Goal: Information Seeking & Learning: Learn about a topic

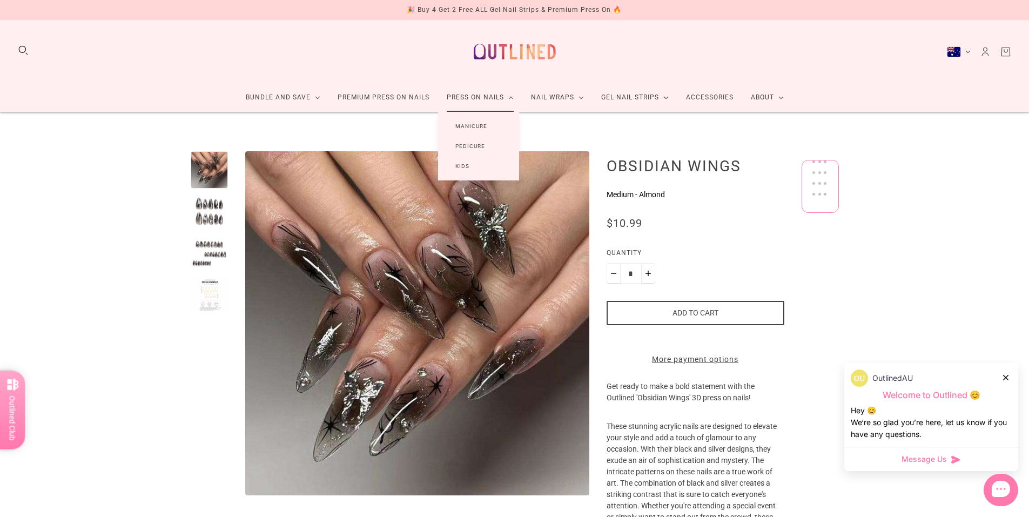
click at [472, 123] on link "Manicure" at bounding box center [471, 126] width 66 height 20
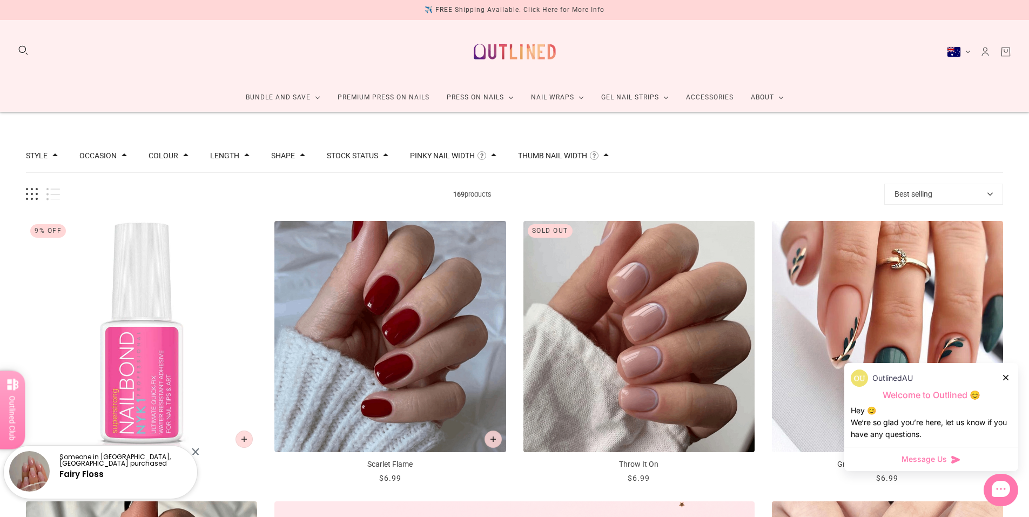
click at [491, 155] on span at bounding box center [493, 154] width 5 height 5
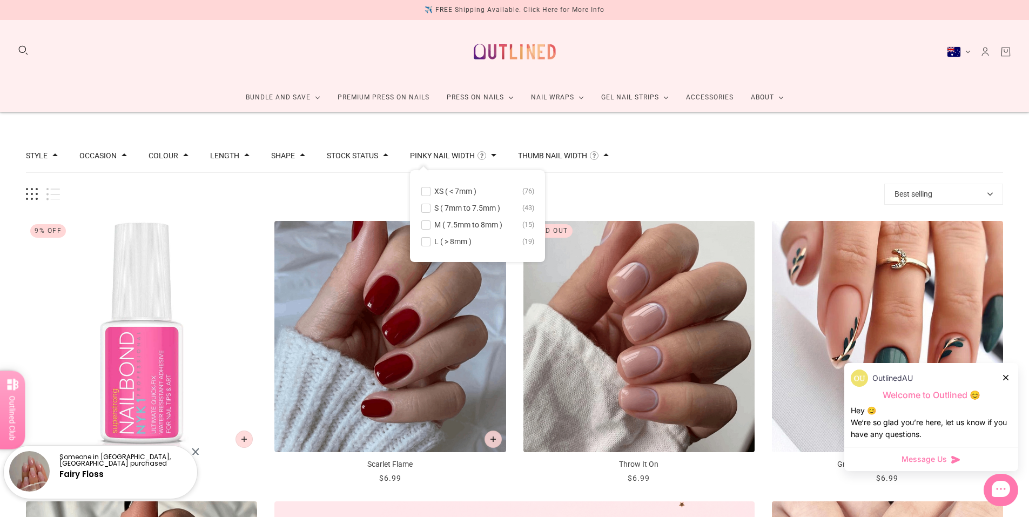
click at [491, 155] on span at bounding box center [493, 154] width 5 height 5
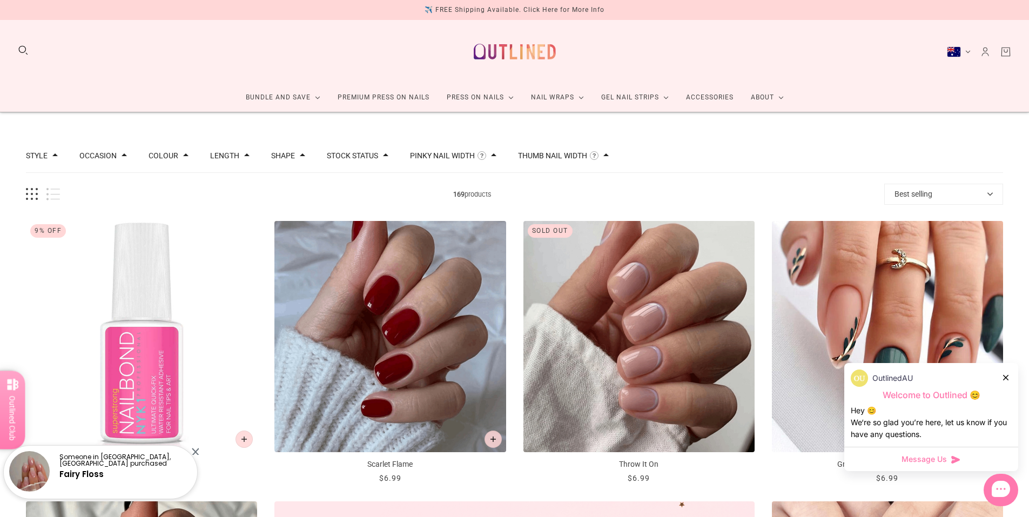
click at [383, 156] on span at bounding box center [385, 154] width 5 height 5
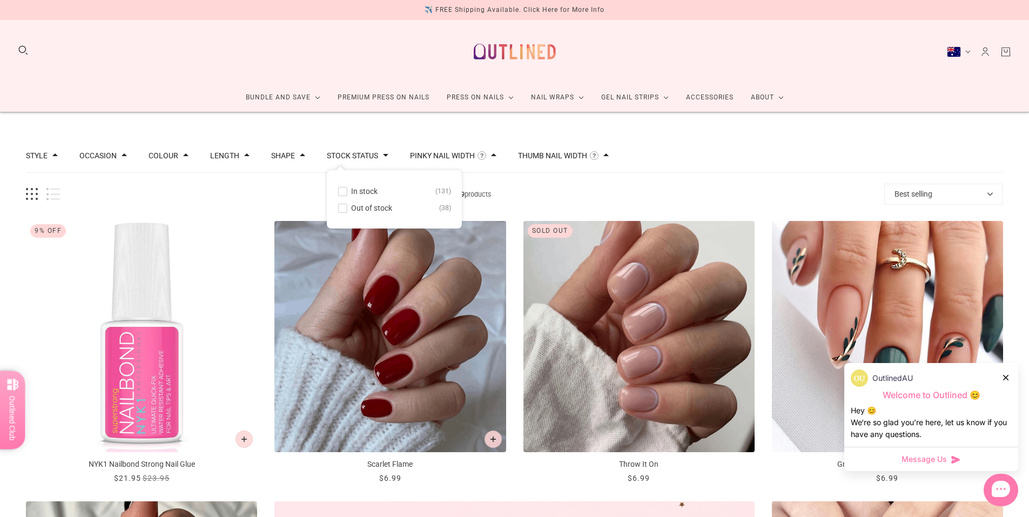
click at [364, 190] on span "In stock" at bounding box center [364, 191] width 26 height 9
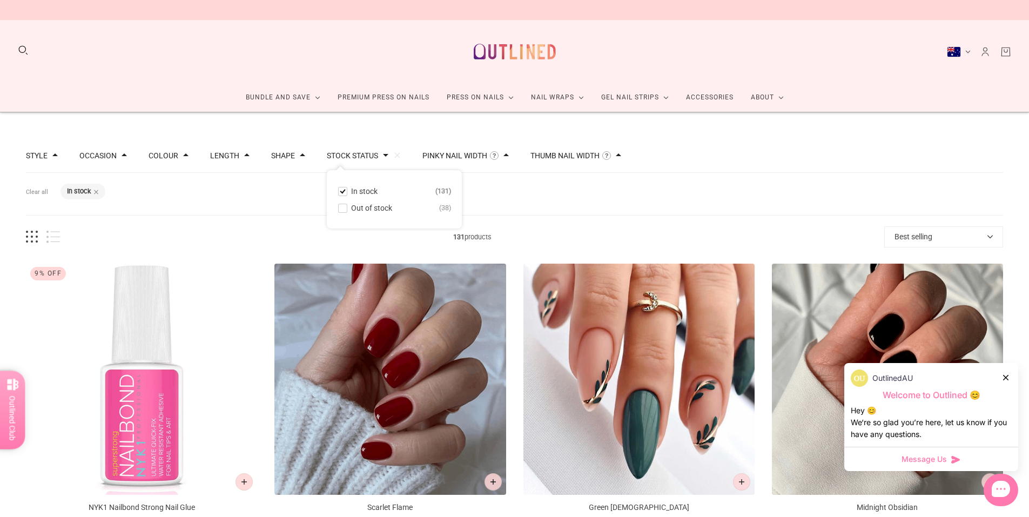
click at [299, 158] on div "Style Cat Eye 4 French 33 Glitter 7 Glitter Design 4 Nail Art 92 Ombre 7 Pearl …" at bounding box center [514, 156] width 977 height 34
click at [229, 162] on div "Style Cat Eye 4 French 33 Glitter 7 Glitter Design 4 Nail Art 92 Ombre 7 Pearl …" at bounding box center [514, 156] width 977 height 34
click at [244, 158] on span at bounding box center [246, 154] width 5 height 5
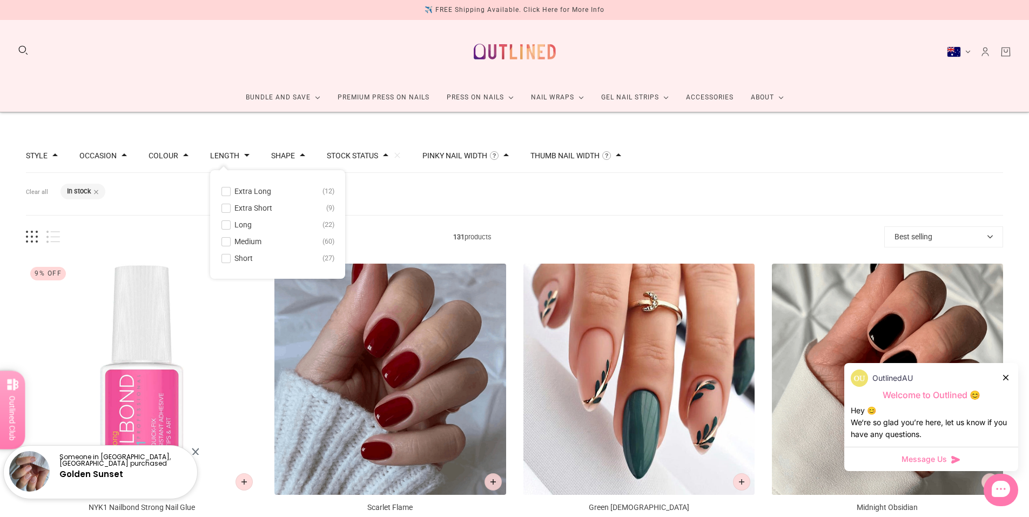
click at [227, 253] on button "Short 27" at bounding box center [277, 258] width 113 height 13
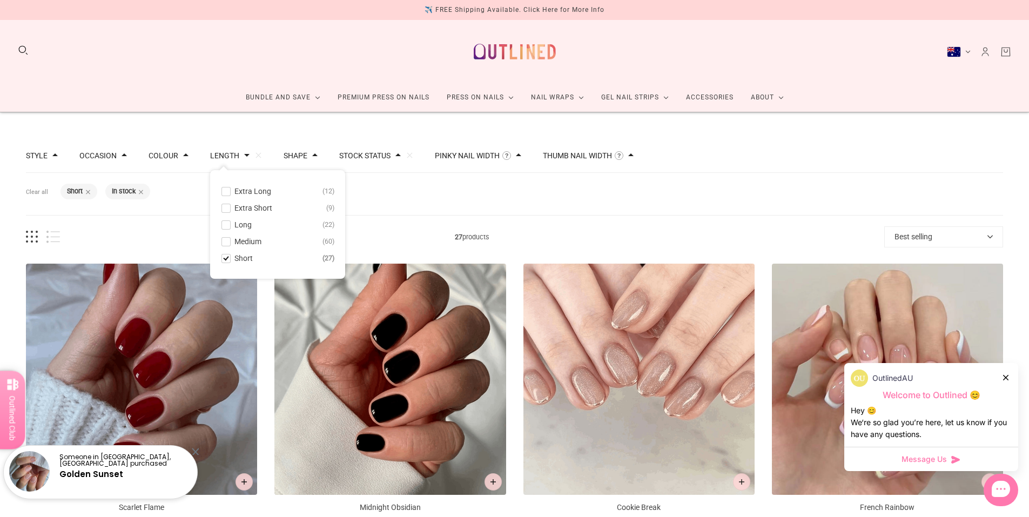
click at [224, 243] on span at bounding box center [226, 242] width 8 height 8
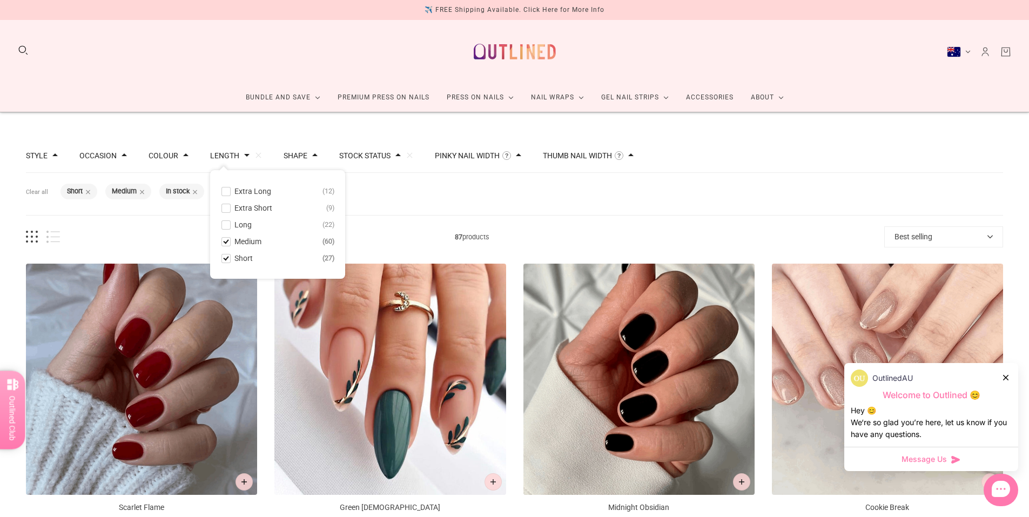
click at [494, 204] on div "Filters Clear all Length: Short Length: Medium Stock status: In stock" at bounding box center [514, 194] width 977 height 43
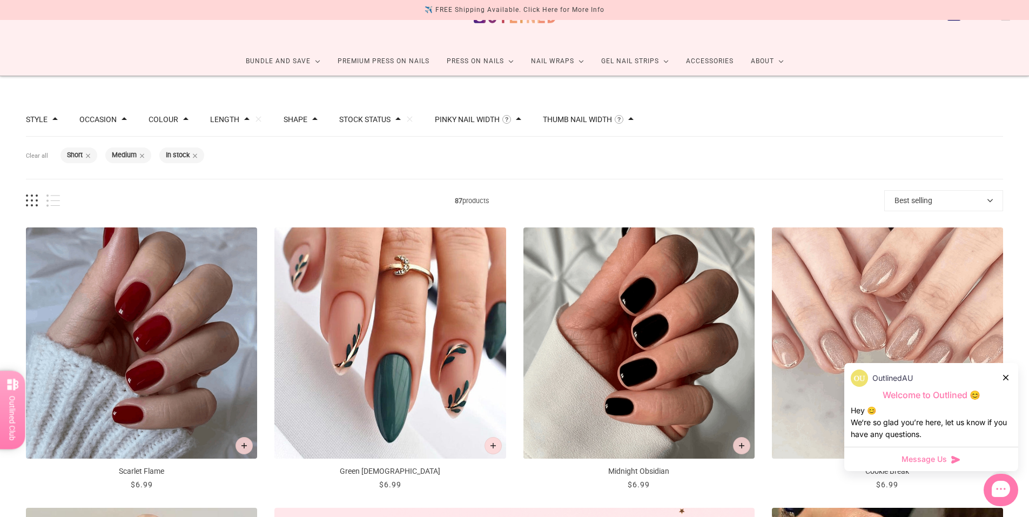
scroll to position [108, 0]
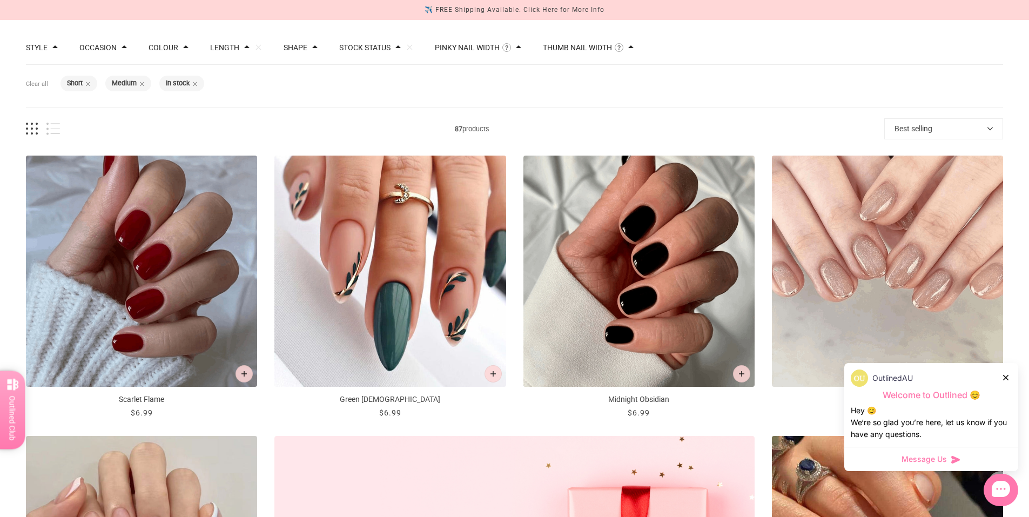
click at [44, 50] on button "Style" at bounding box center [37, 48] width 22 height 8
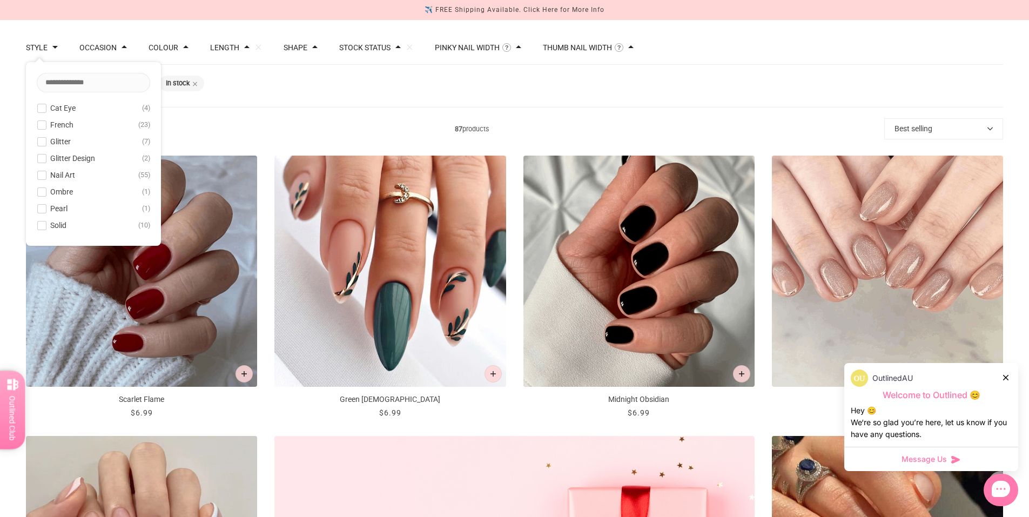
click at [45, 48] on button "Style" at bounding box center [37, 48] width 22 height 8
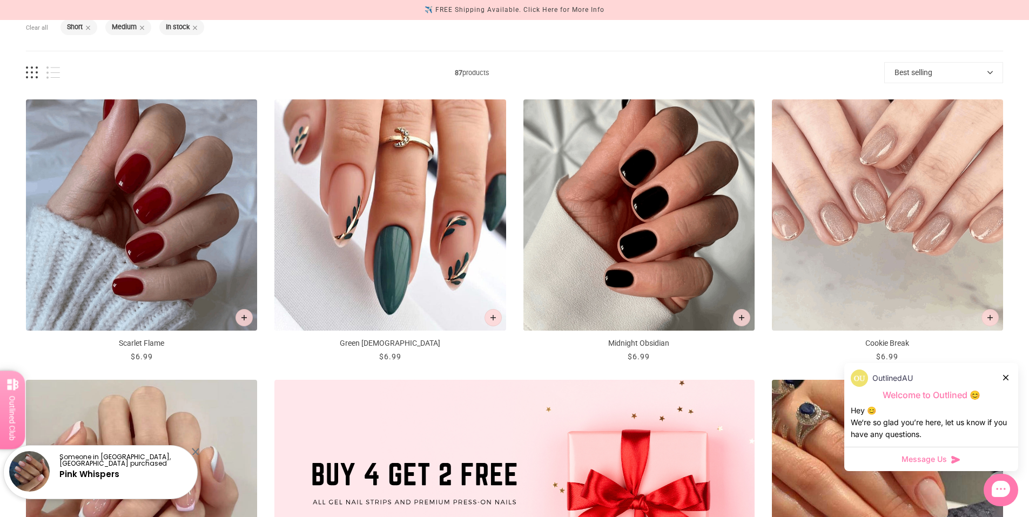
scroll to position [324, 0]
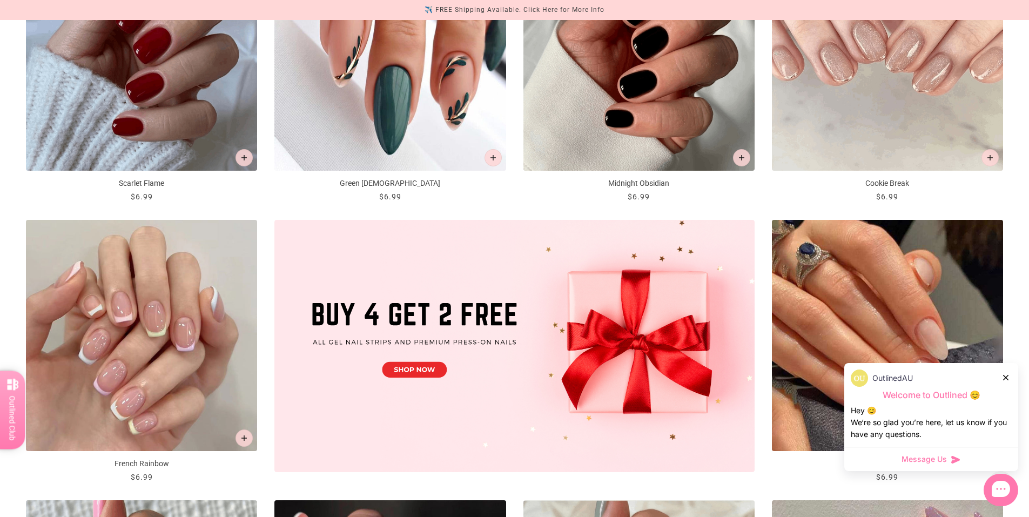
click at [1001, 379] on div "OutlinedAU" at bounding box center [931, 378] width 161 height 17
click at [1005, 382] on div at bounding box center [1006, 377] width 6 height 11
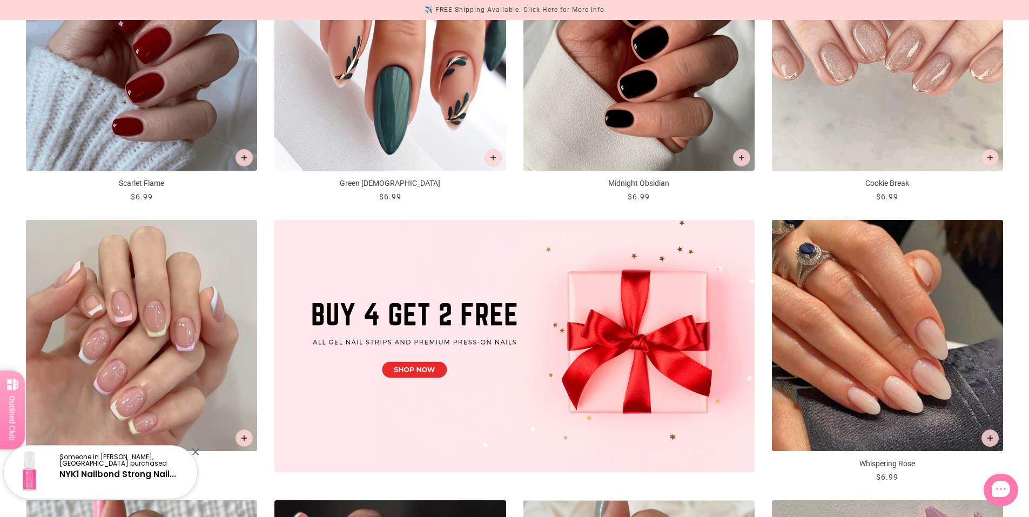
scroll to position [54, 0]
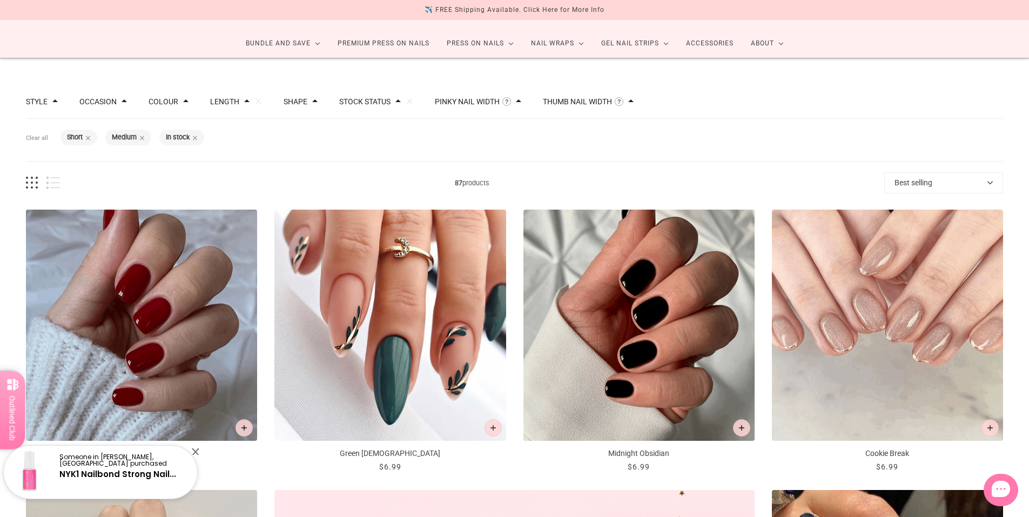
click at [928, 187] on button "Best selling" at bounding box center [943, 182] width 119 height 21
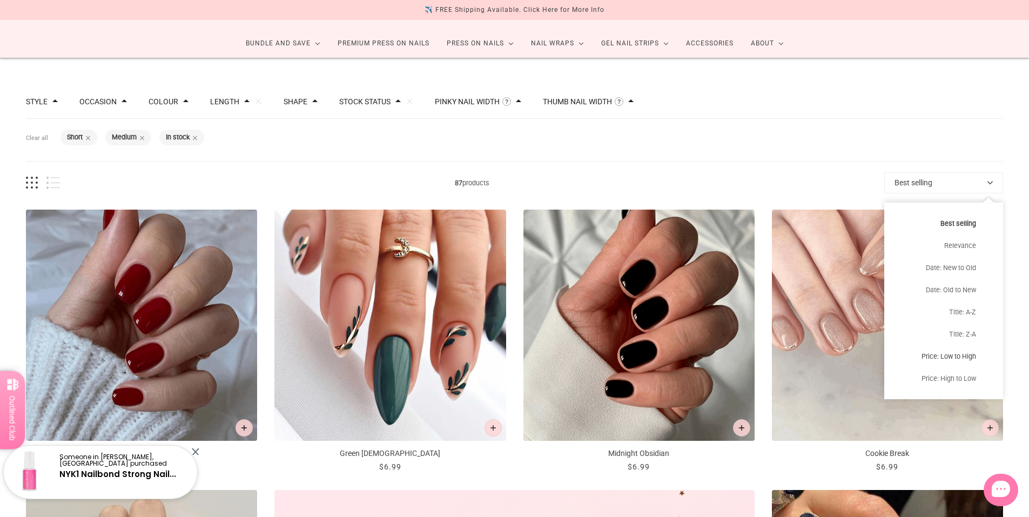
click at [963, 355] on button "Price: Low to High" at bounding box center [943, 356] width 119 height 22
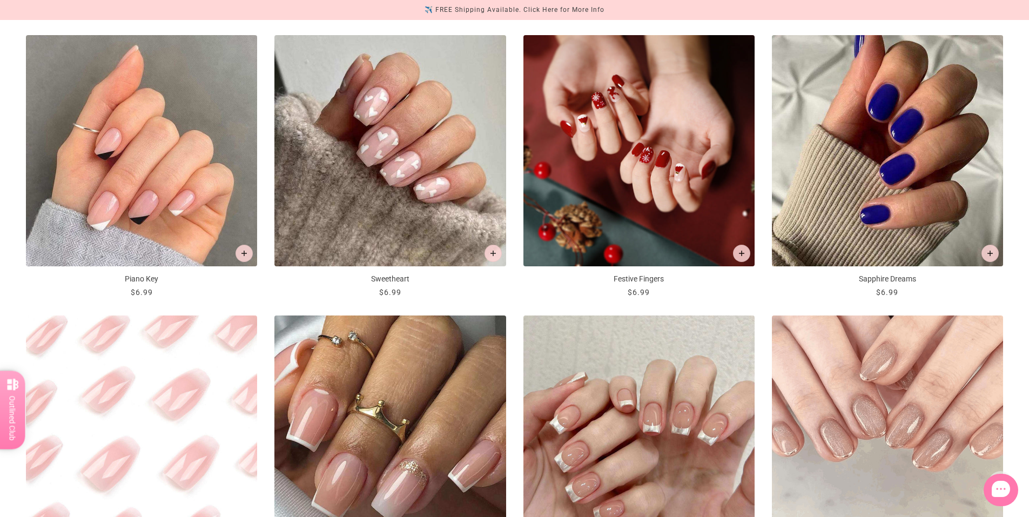
scroll to position [1675, 0]
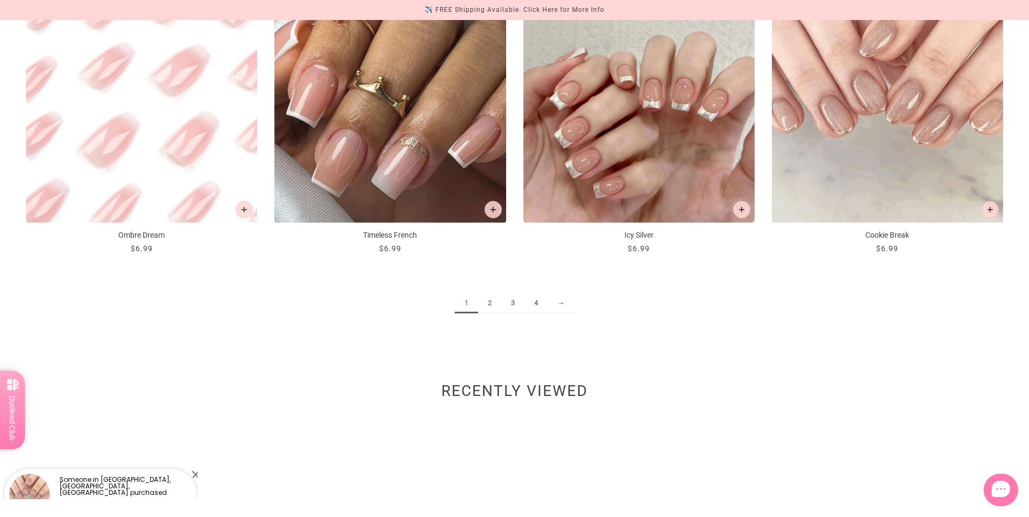
click at [485, 305] on link "2" at bounding box center [489, 303] width 23 height 20
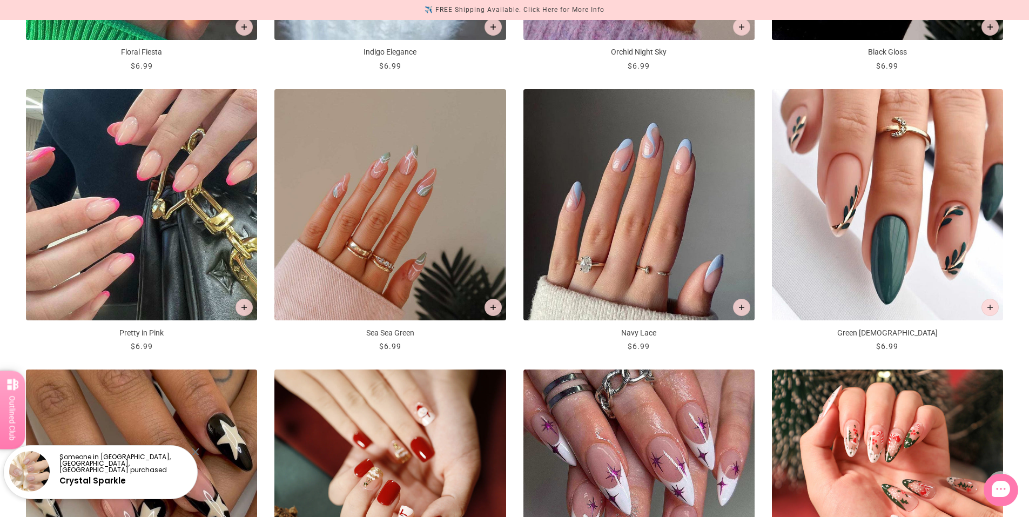
scroll to position [1567, 0]
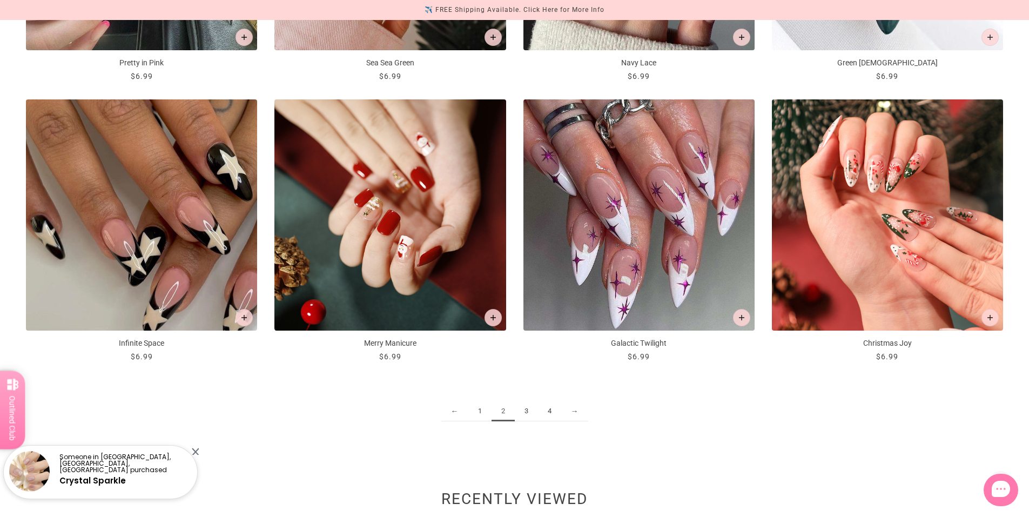
click at [529, 418] on link "3" at bounding box center [526, 411] width 23 height 20
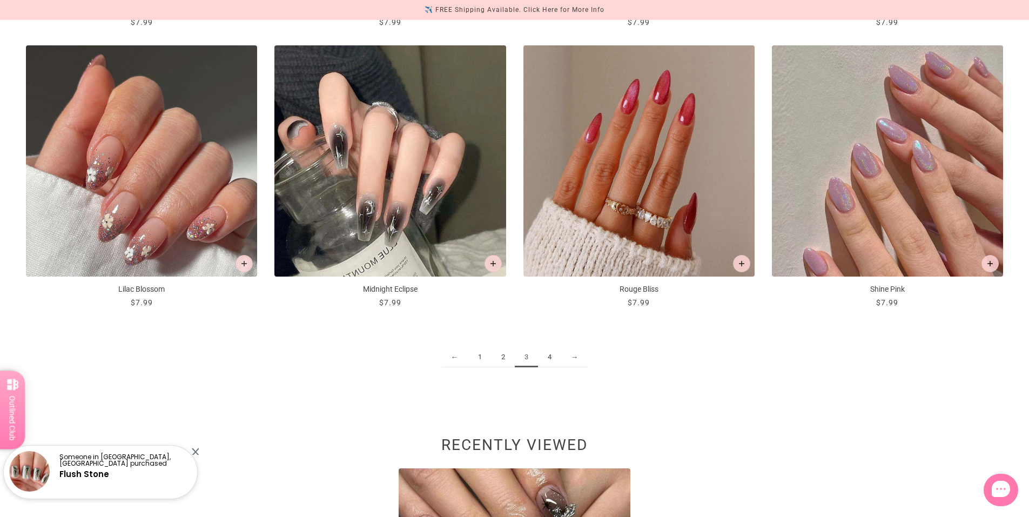
scroll to position [1567, 0]
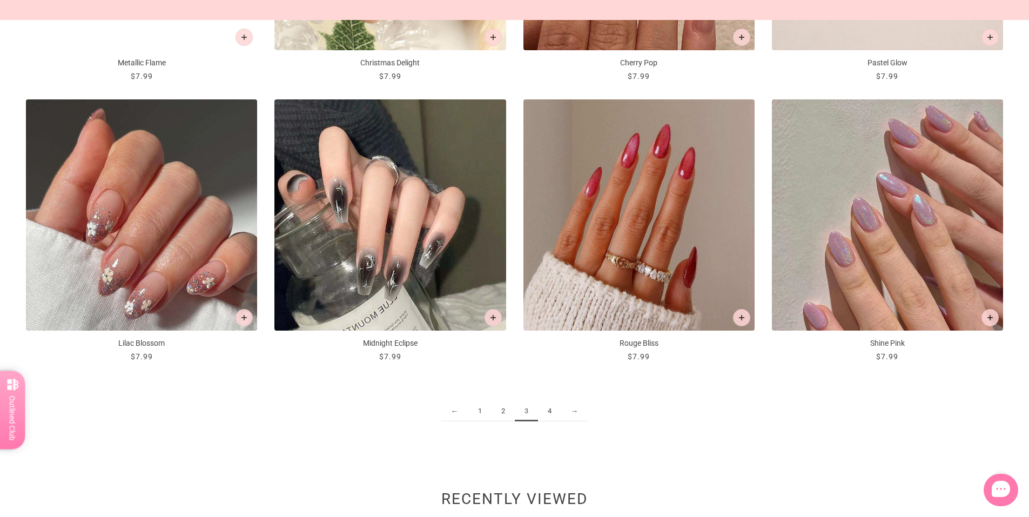
click at [555, 405] on link "4" at bounding box center [549, 411] width 23 height 20
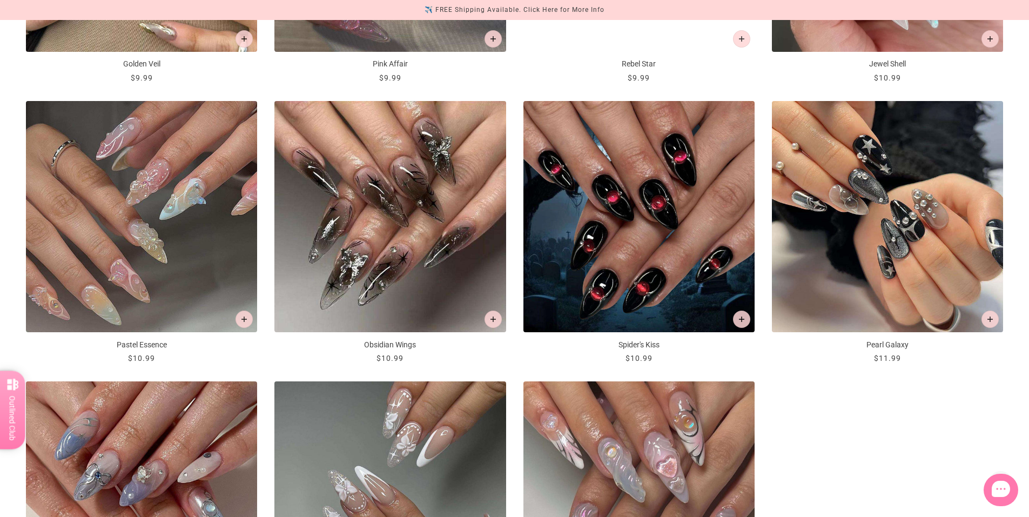
scroll to position [1243, 0]
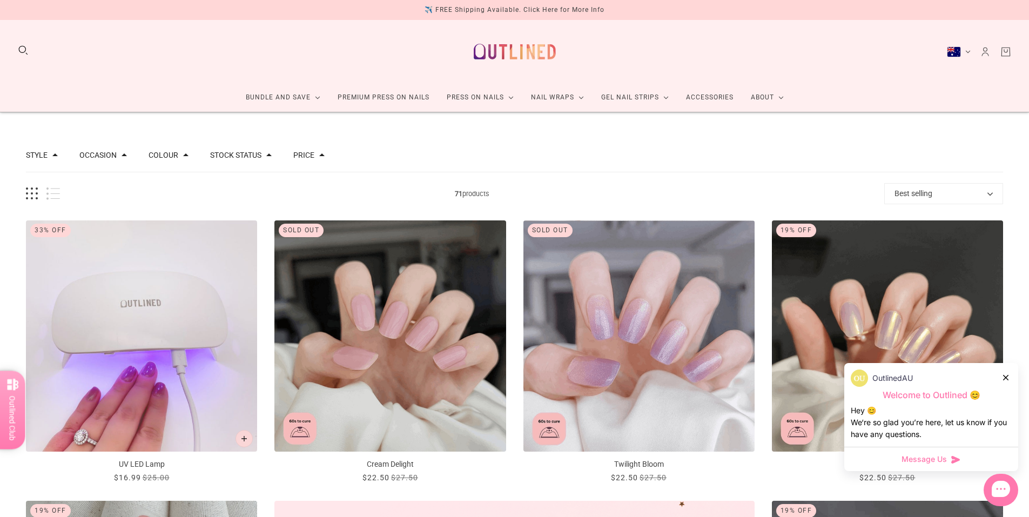
click at [1009, 377] on div at bounding box center [1006, 377] width 6 height 11
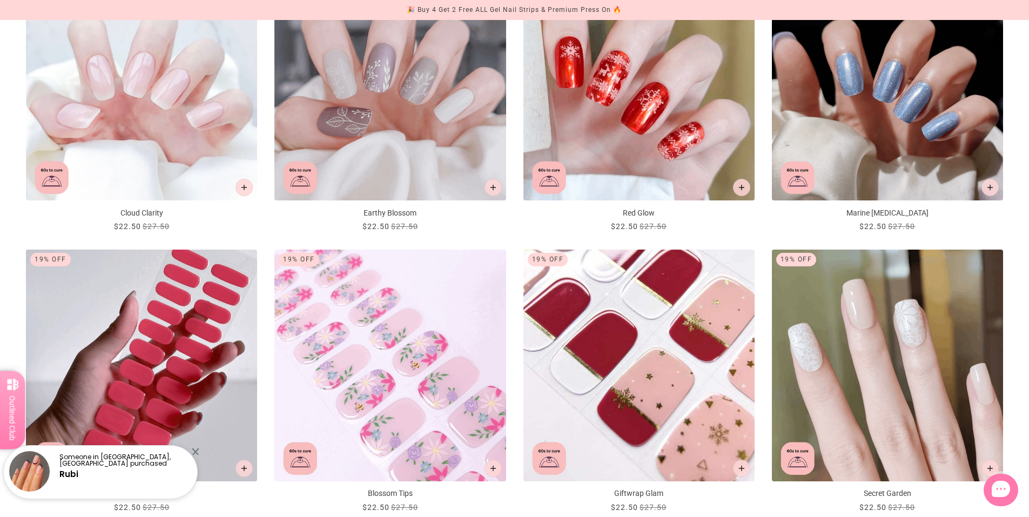
scroll to position [1459, 0]
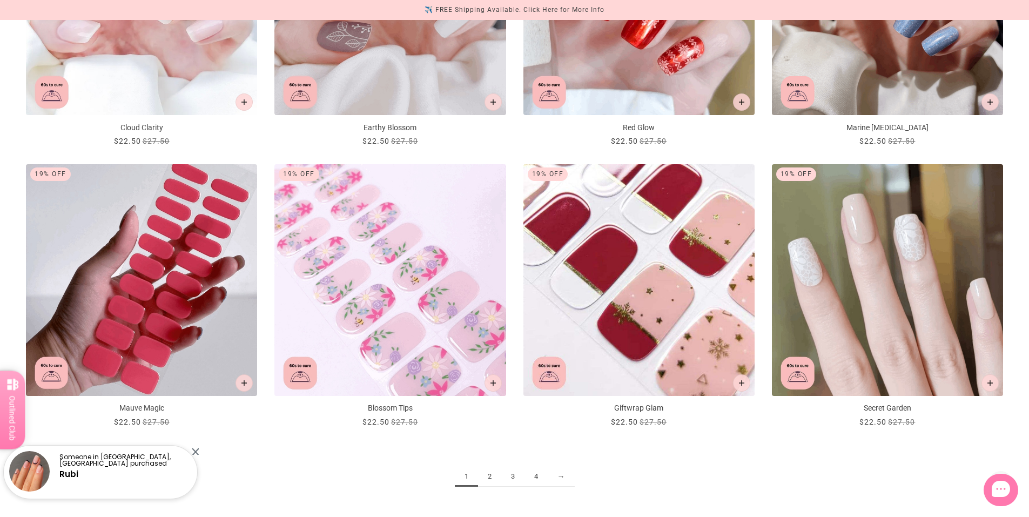
click at [488, 485] on link "2" at bounding box center [489, 477] width 23 height 20
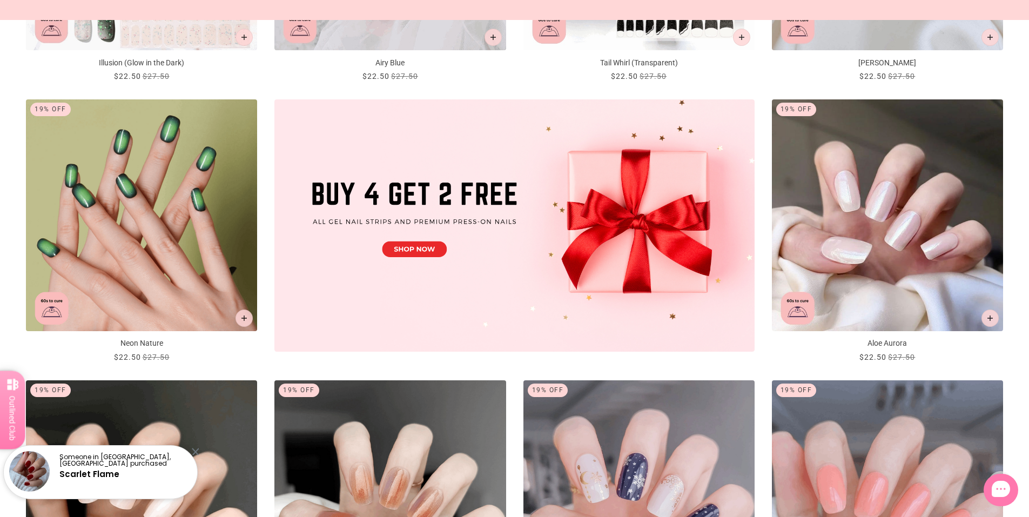
scroll to position [540, 0]
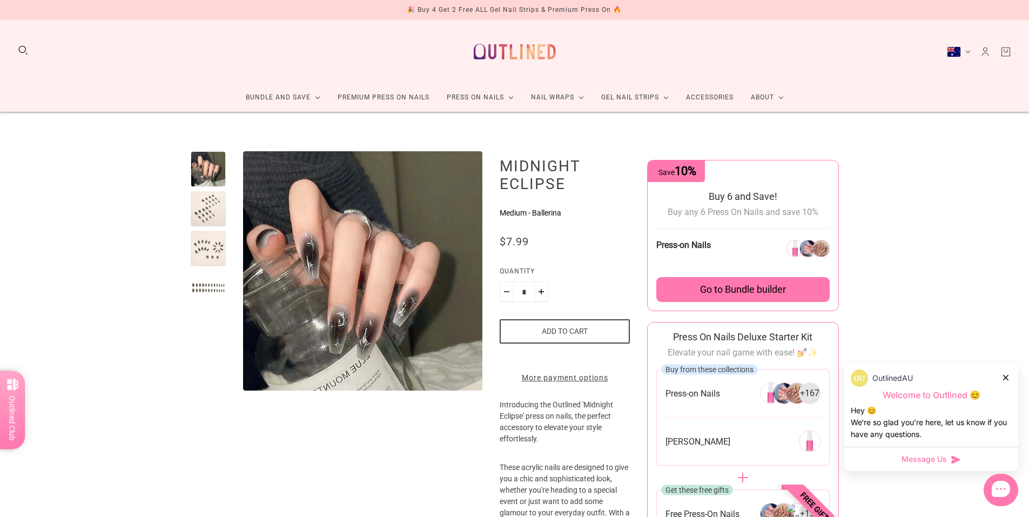
click at [204, 214] on div at bounding box center [209, 209] width 36 height 36
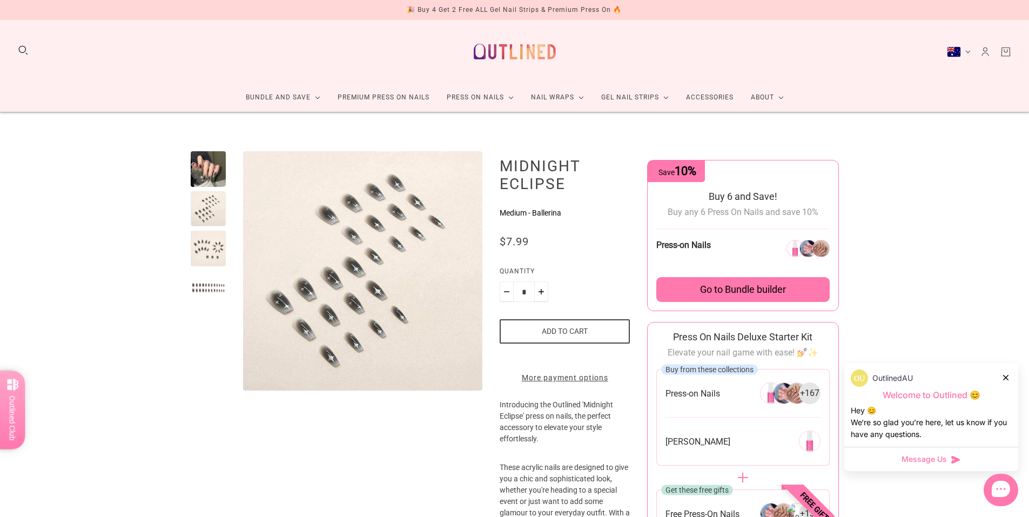
click at [202, 233] on div at bounding box center [209, 249] width 36 height 36
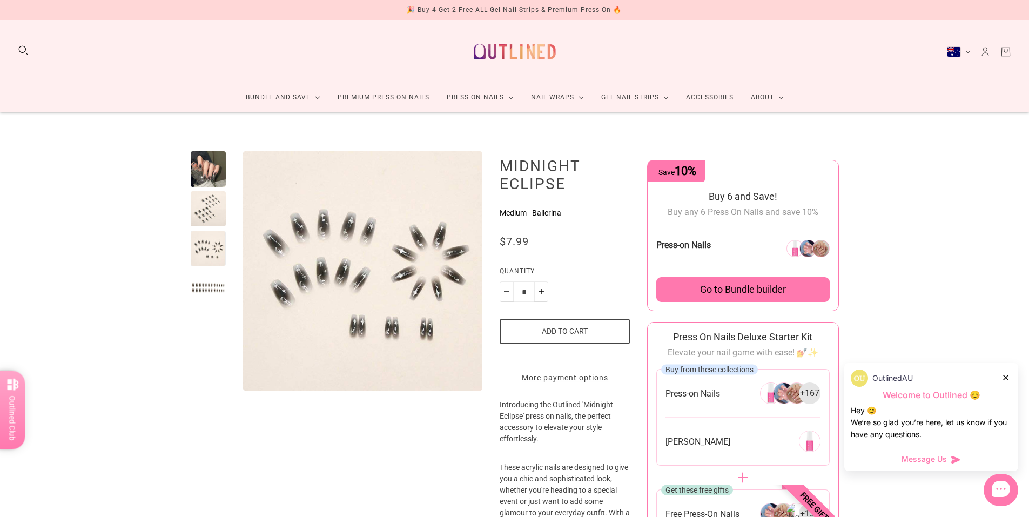
click at [200, 274] on div at bounding box center [209, 289] width 36 height 36
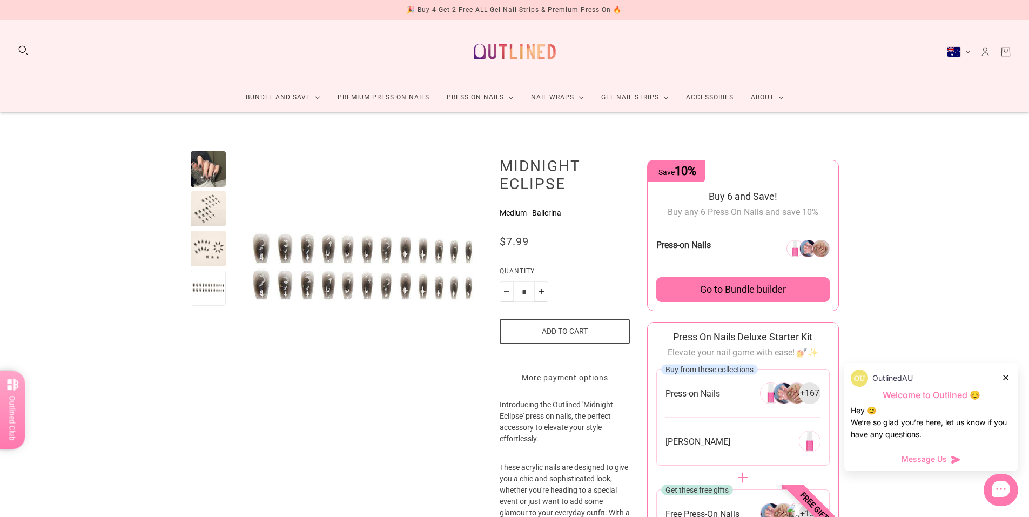
click at [204, 177] on div at bounding box center [209, 169] width 36 height 36
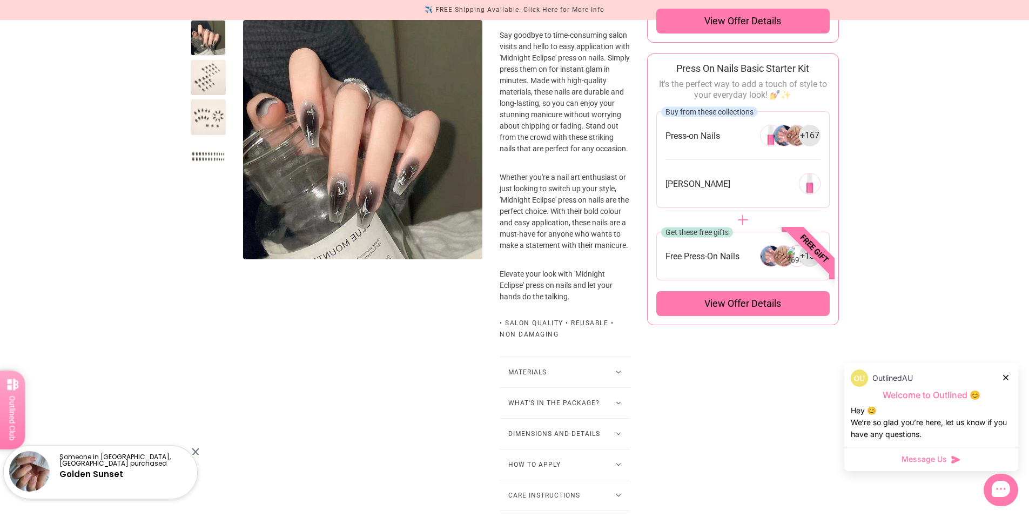
scroll to position [702, 0]
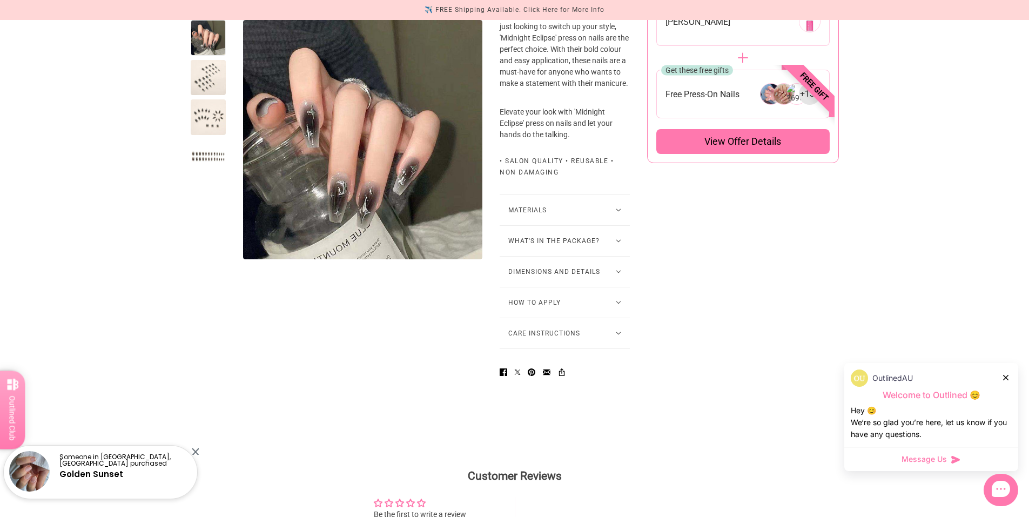
click at [582, 256] on button "What's in the package?" at bounding box center [565, 241] width 130 height 30
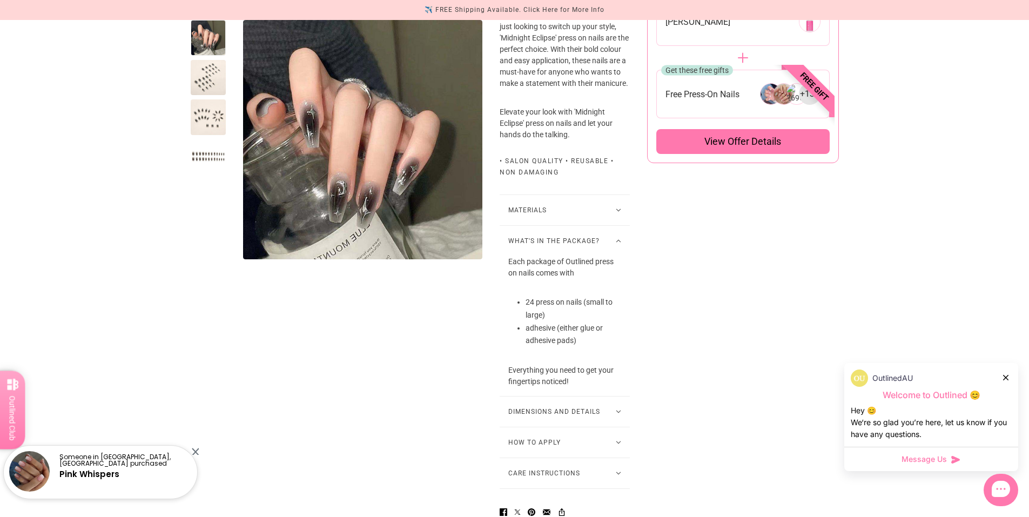
click at [582, 256] on button "What's in the package?" at bounding box center [565, 241] width 130 height 30
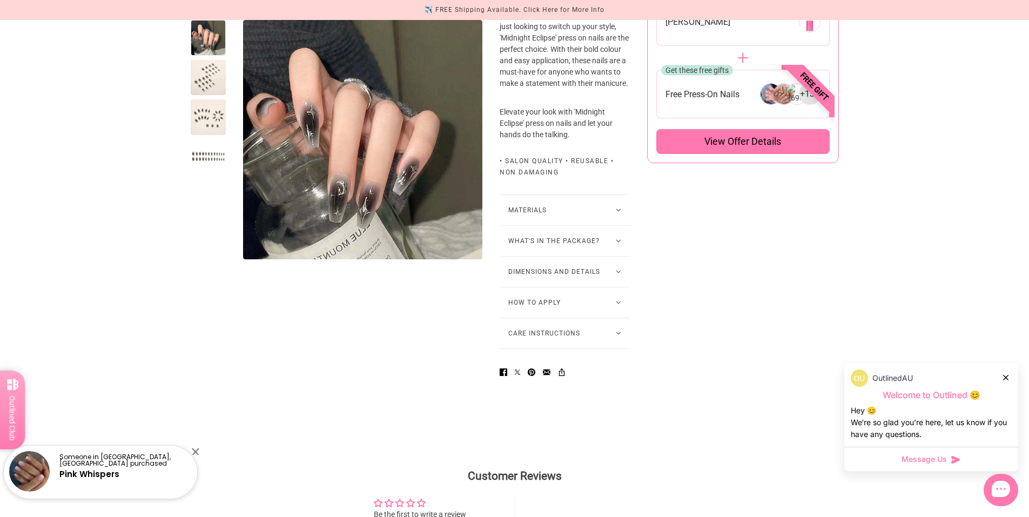
click at [567, 318] on button "How to Apply" at bounding box center [565, 302] width 130 height 30
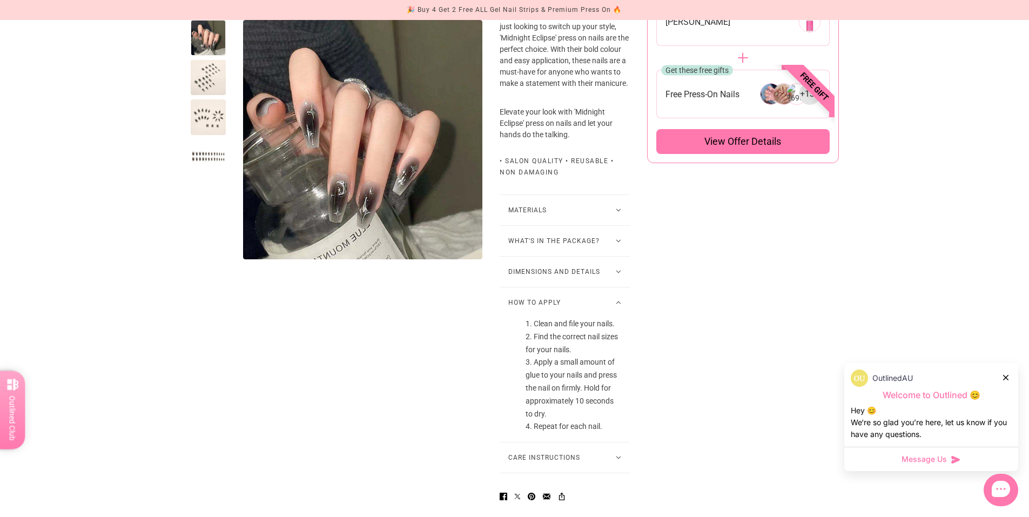
click at [567, 315] on button "How to Apply" at bounding box center [565, 302] width 130 height 30
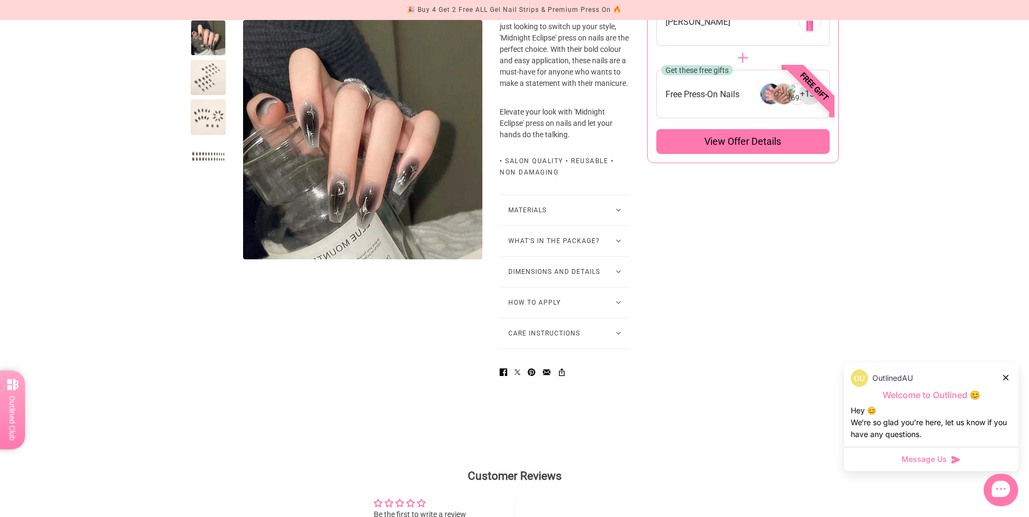
click at [563, 348] on button "Care Instructions" at bounding box center [565, 333] width 130 height 30
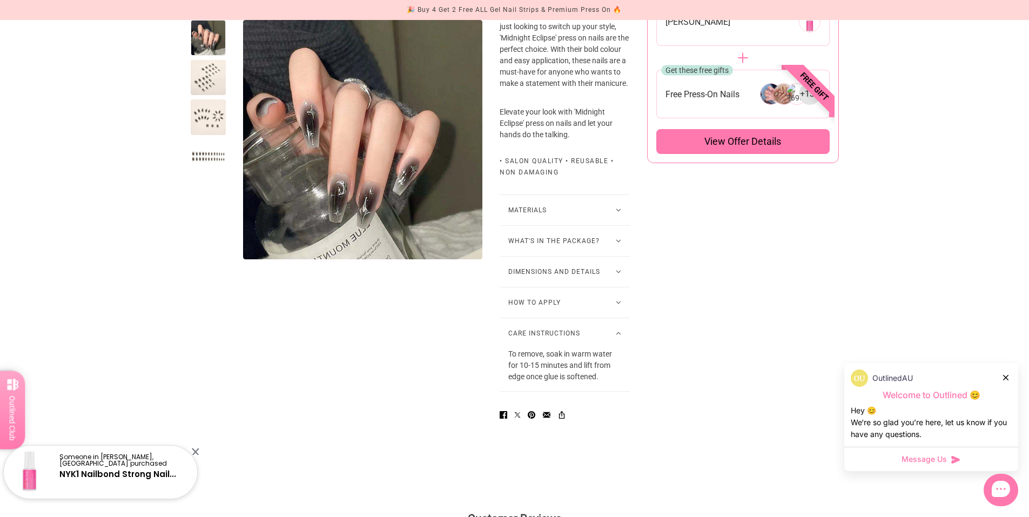
click at [563, 348] on button "Care Instructions" at bounding box center [565, 333] width 130 height 30
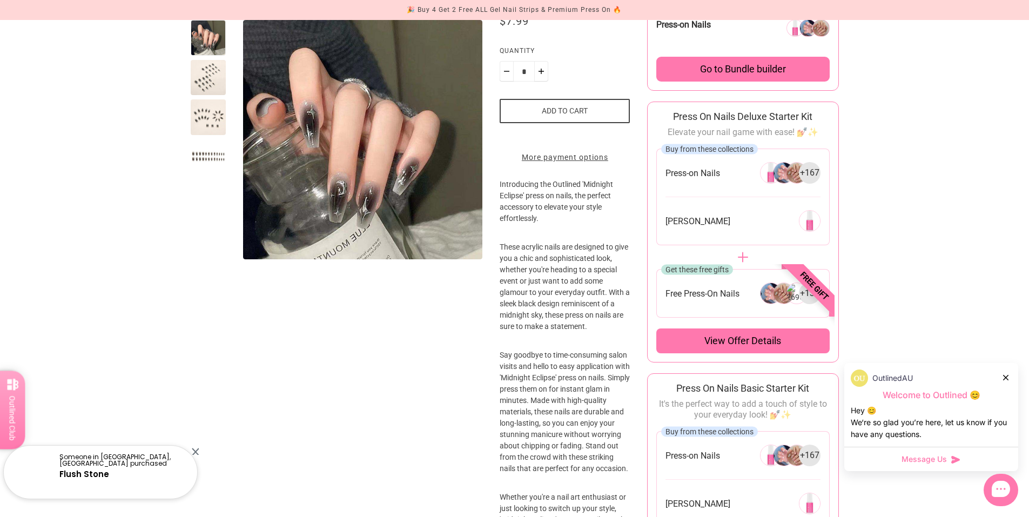
scroll to position [0, 0]
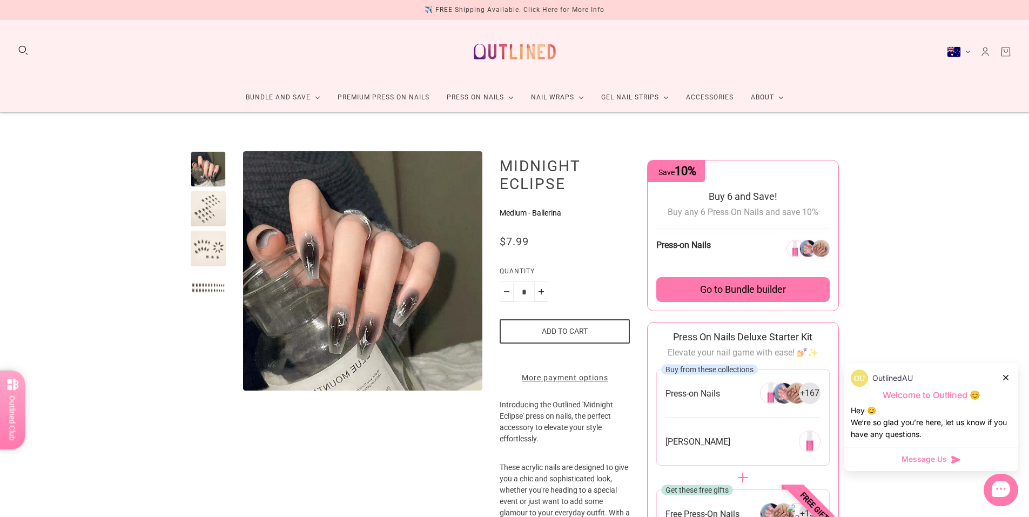
click at [503, 50] on img at bounding box center [514, 52] width 95 height 46
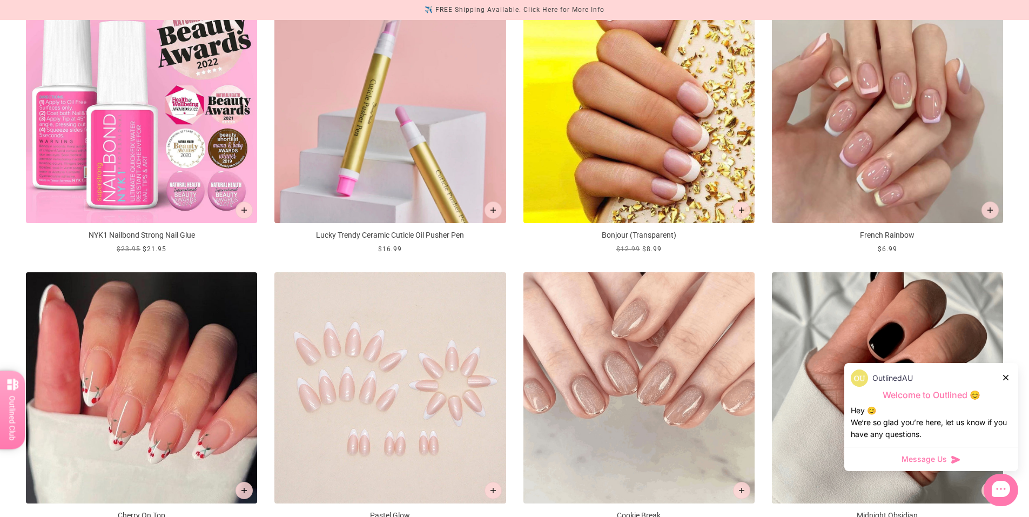
scroll to position [432, 0]
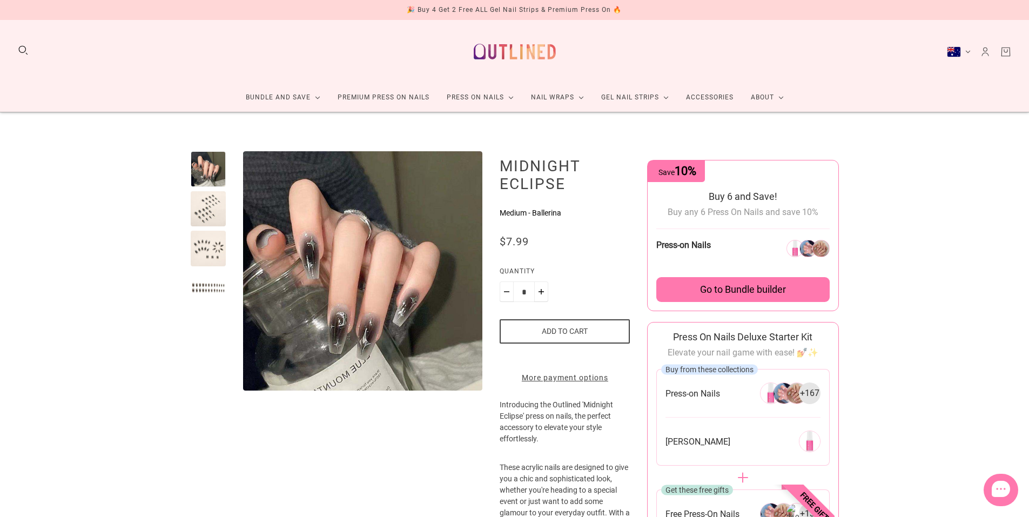
scroll to position [4, 0]
